Goal: Information Seeking & Learning: Learn about a topic

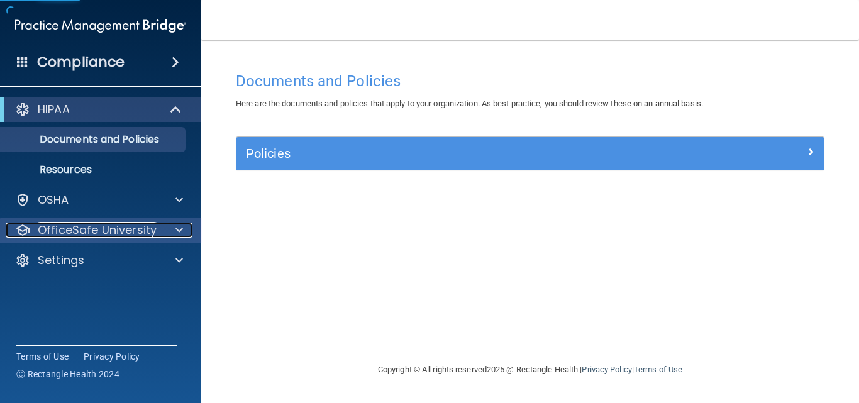
click at [182, 229] on span at bounding box center [179, 230] width 8 height 15
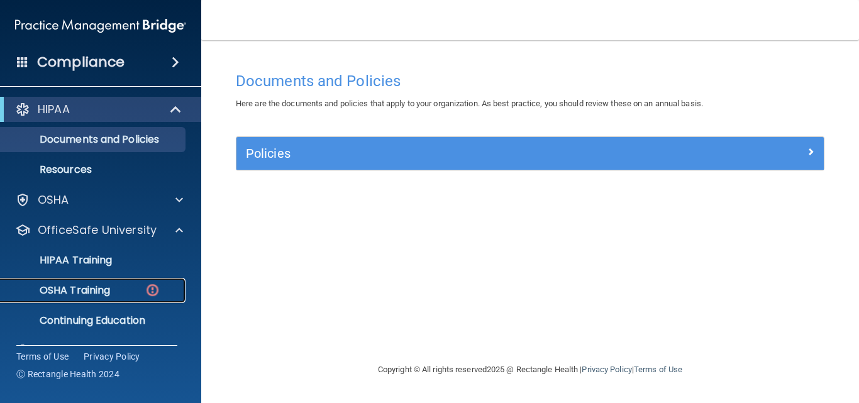
click at [86, 290] on p "OSHA Training" at bounding box center [59, 290] width 102 height 13
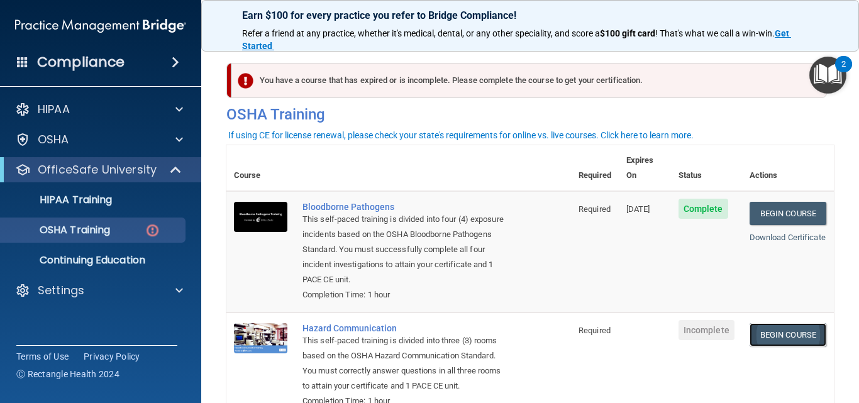
click at [759, 323] on link "Begin Course" at bounding box center [787, 334] width 77 height 23
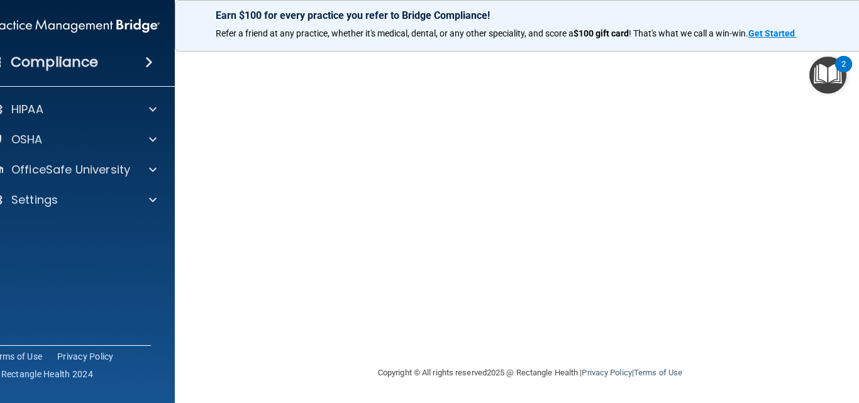
scroll to position [70, 0]
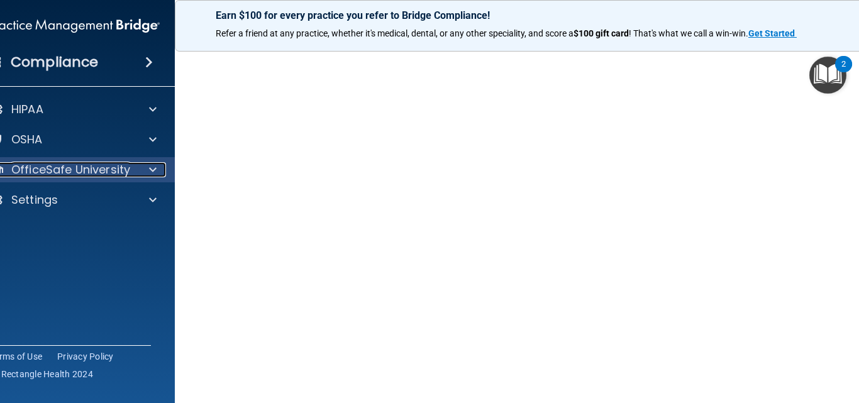
click at [149, 168] on span at bounding box center [153, 169] width 8 height 15
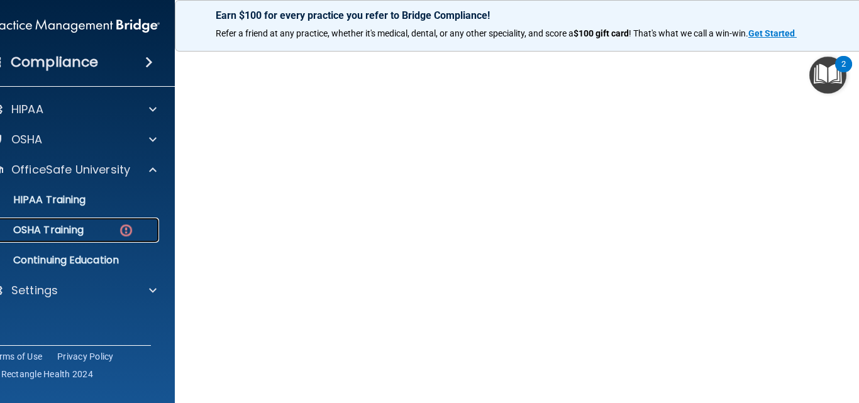
click at [75, 238] on link "OSHA Training" at bounding box center [60, 230] width 198 height 25
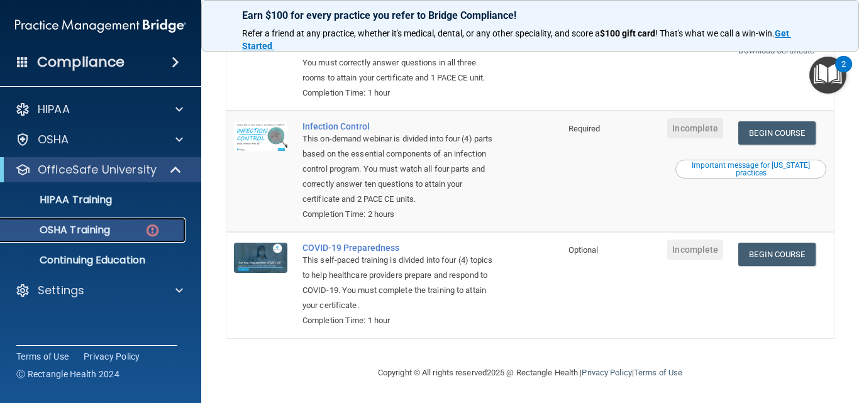
scroll to position [9, 0]
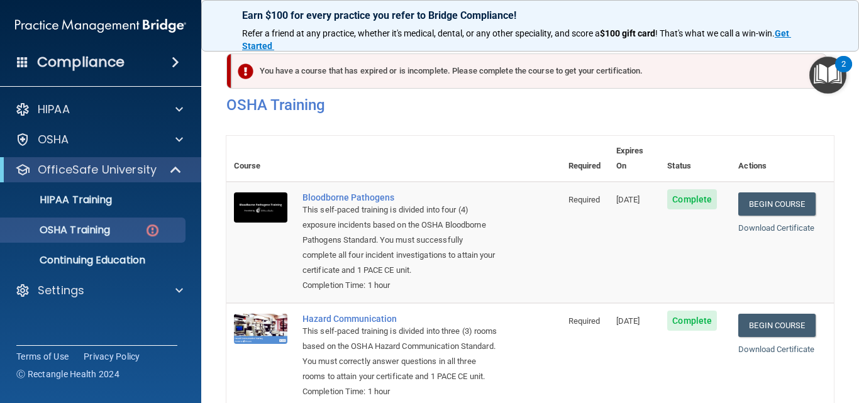
click at [852, 59] on div "2" at bounding box center [843, 64] width 17 height 16
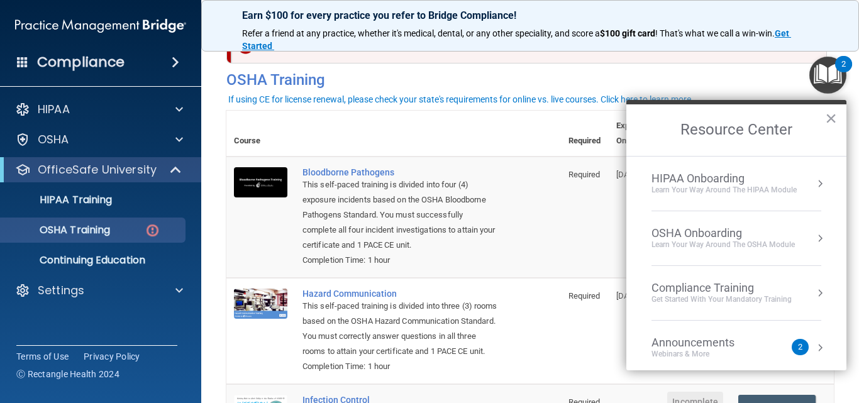
scroll to position [60, 0]
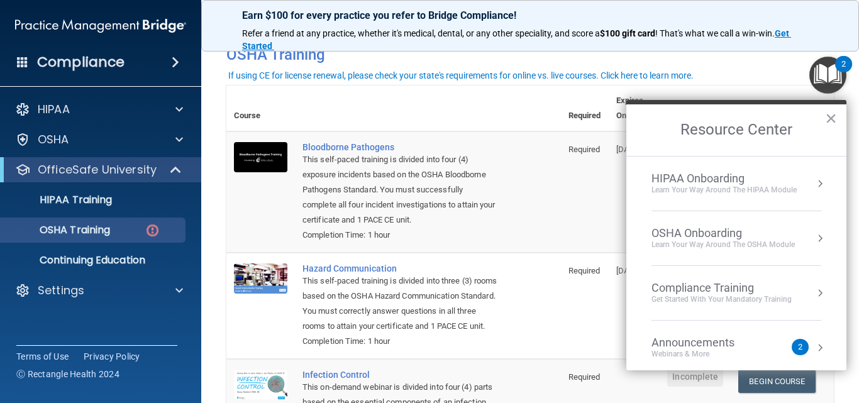
click at [832, 116] on button "×" at bounding box center [831, 118] width 12 height 20
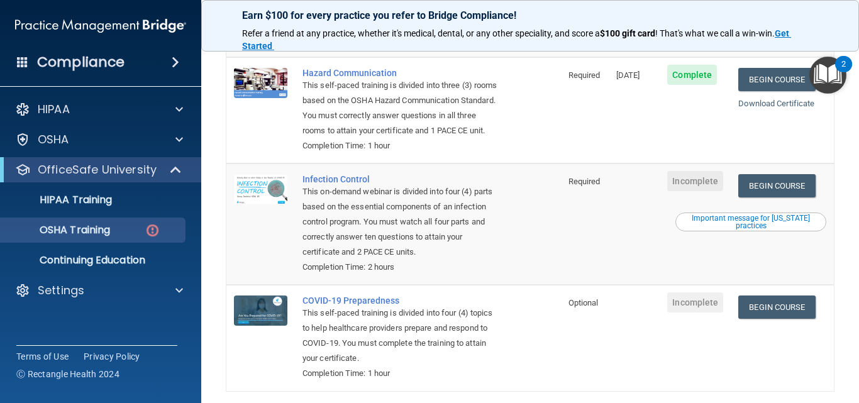
scroll to position [261, 0]
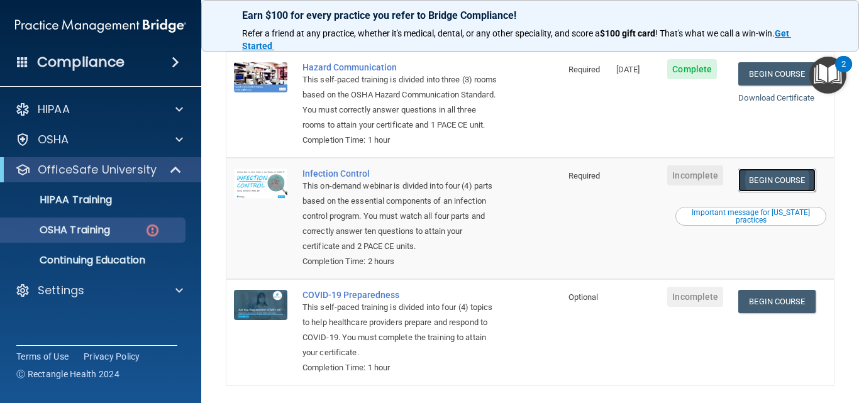
click at [785, 192] on link "Begin Course" at bounding box center [776, 179] width 77 height 23
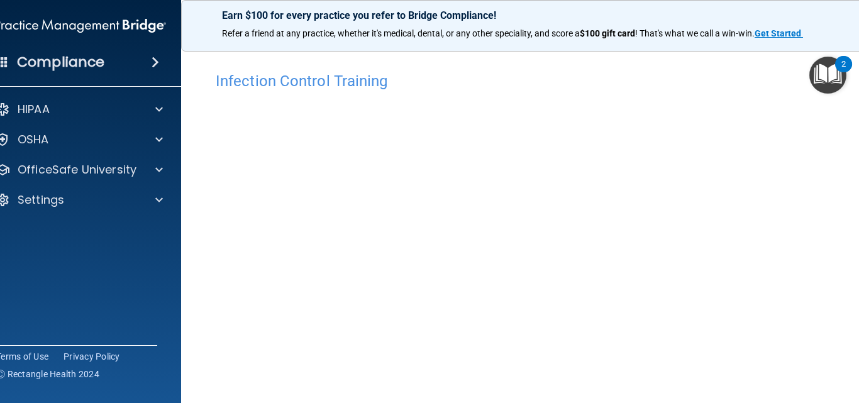
click at [852, 372] on main "Infection Control Training This course doesn’t expire until . Are you sure you …" at bounding box center [530, 221] width 698 height 363
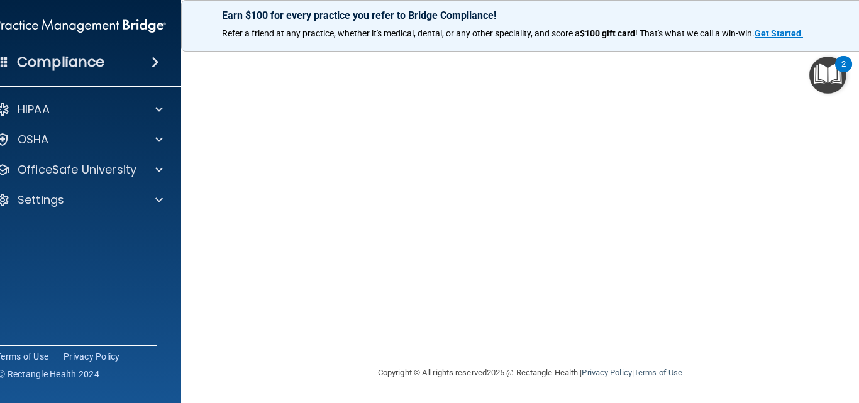
scroll to position [110, 0]
